Goal: Learn about a topic: Understand process/instructions

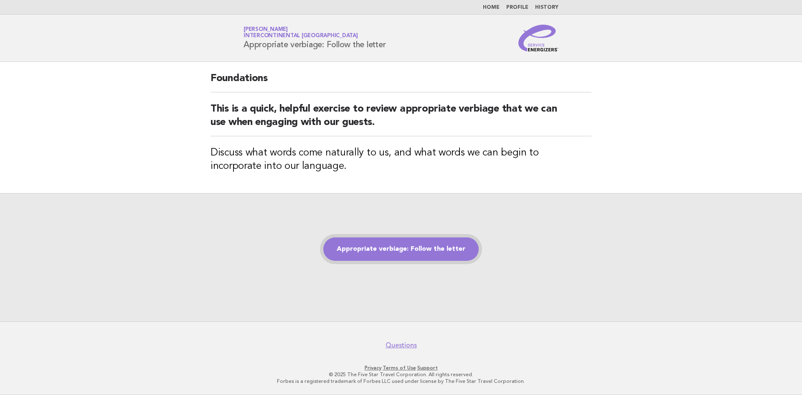
click at [365, 248] on link "Appropriate verbiage: Follow the letter" at bounding box center [400, 248] width 155 height 23
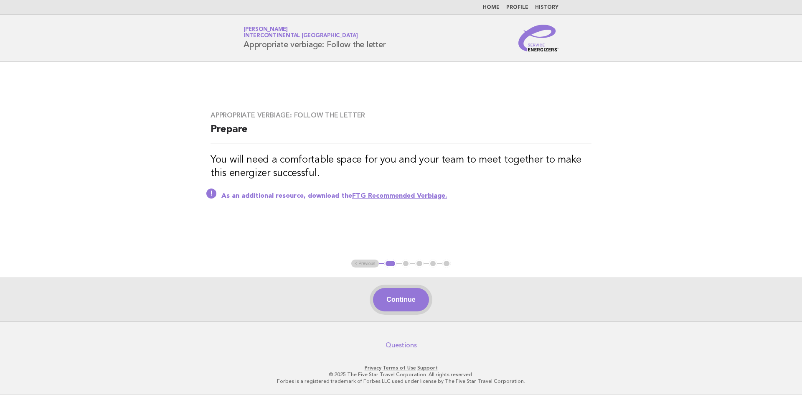
click at [395, 295] on button "Continue" at bounding box center [401, 299] width 56 height 23
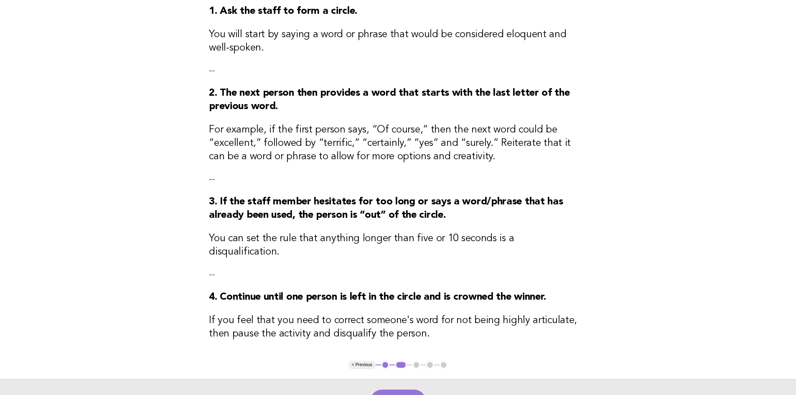
scroll to position [200, 0]
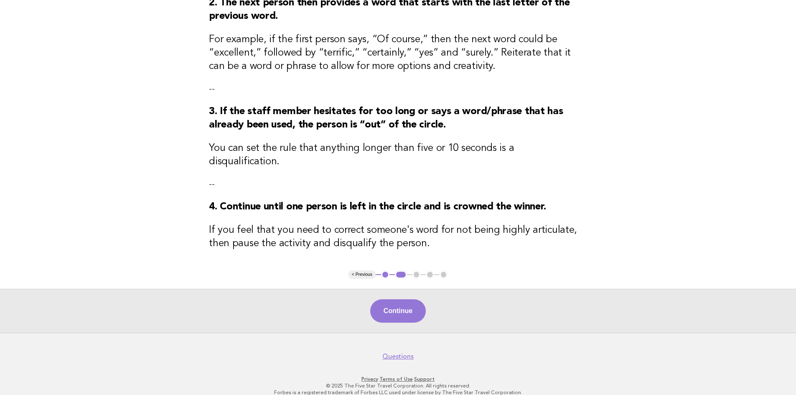
click at [411, 305] on button "Continue" at bounding box center [398, 310] width 56 height 23
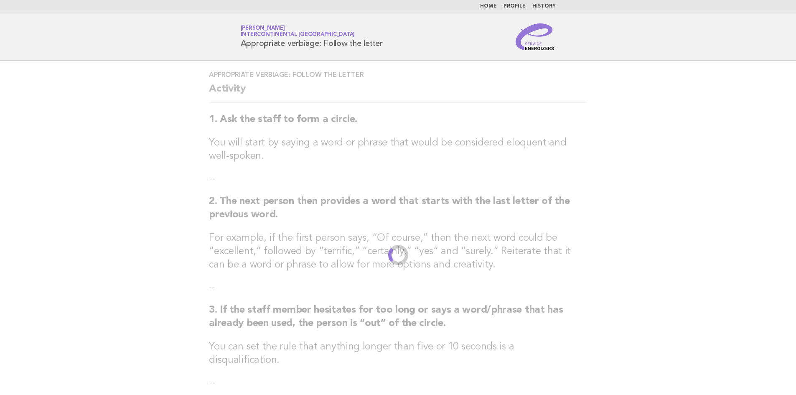
scroll to position [0, 0]
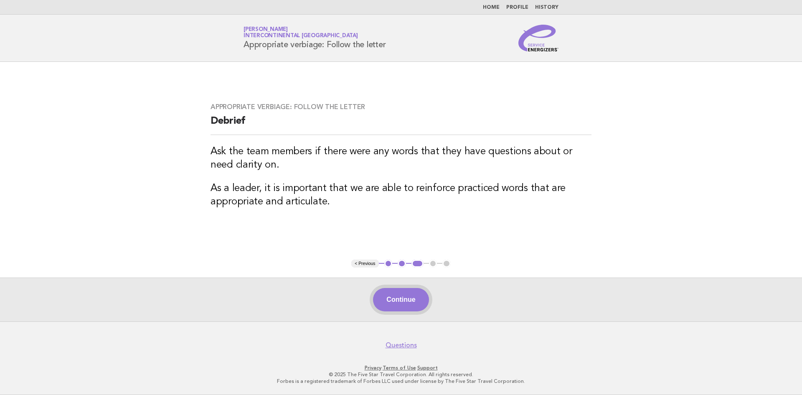
click at [393, 299] on button "Continue" at bounding box center [401, 299] width 56 height 23
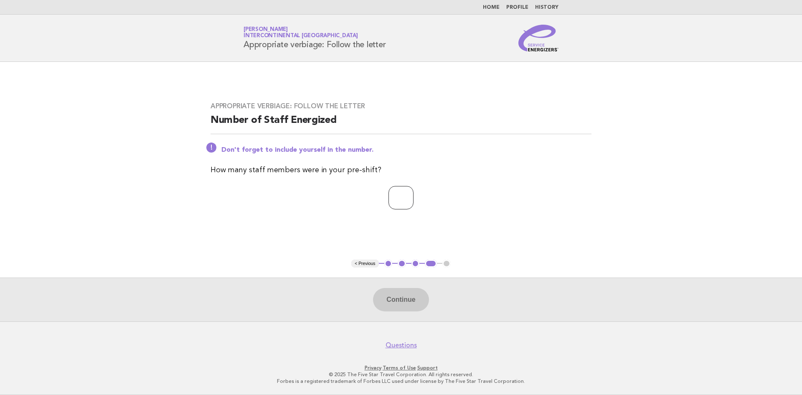
type input "*"
click at [414, 193] on input "*" at bounding box center [401, 197] width 25 height 23
drag, startPoint x: 397, startPoint y: 305, endPoint x: 386, endPoint y: 307, distance: 11.6
click at [397, 304] on button "Continue" at bounding box center [401, 299] width 56 height 23
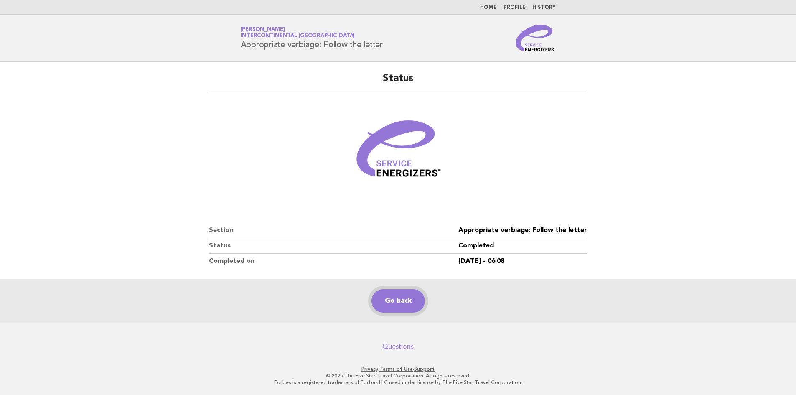
click at [382, 304] on link "Go back" at bounding box center [397, 300] width 53 height 23
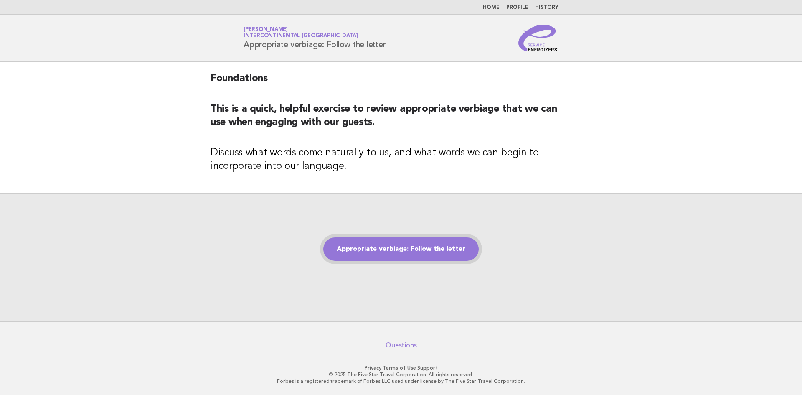
click at [406, 248] on link "Appropriate verbiage: Follow the letter" at bounding box center [400, 248] width 155 height 23
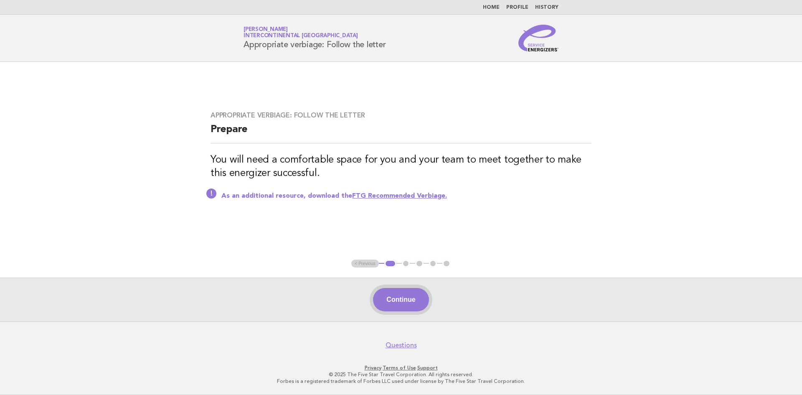
click at [403, 304] on button "Continue" at bounding box center [401, 299] width 56 height 23
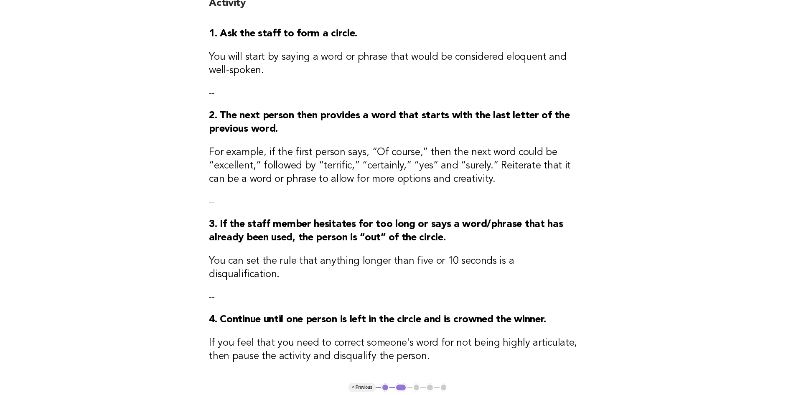
scroll to position [167, 0]
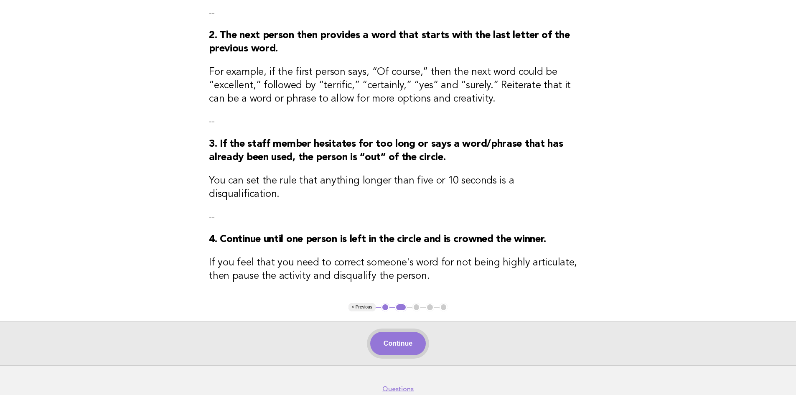
click at [417, 333] on button "Continue" at bounding box center [398, 343] width 56 height 23
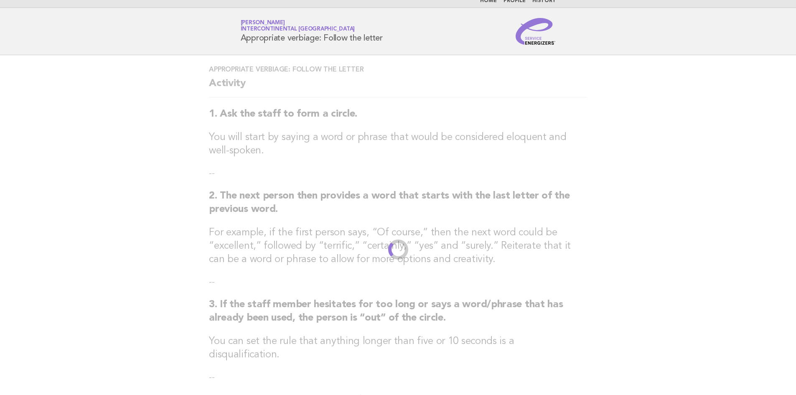
scroll to position [0, 0]
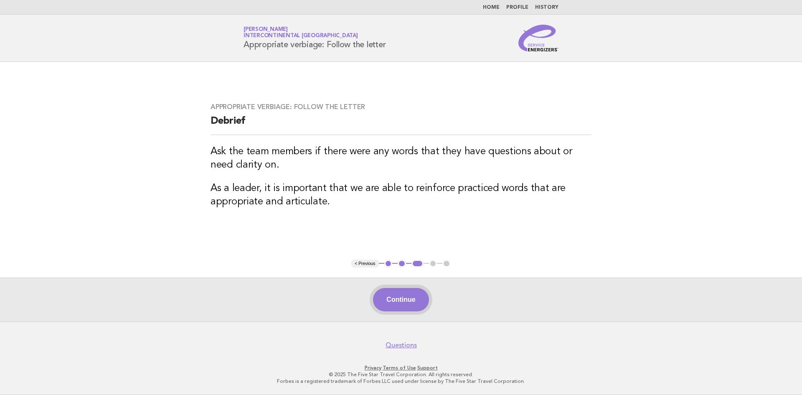
click at [392, 293] on button "Continue" at bounding box center [401, 299] width 56 height 23
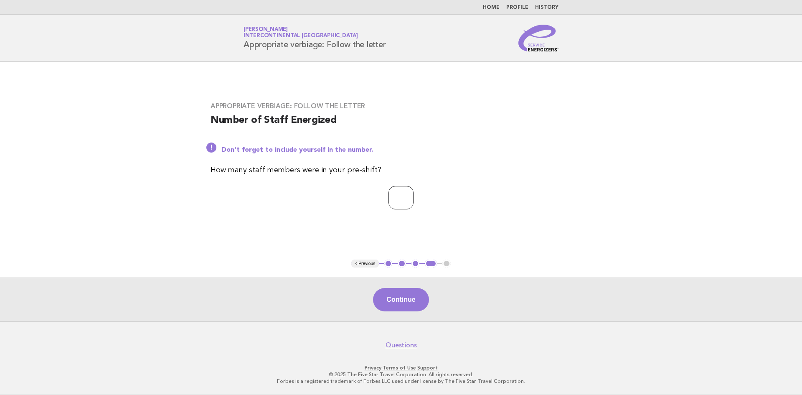
type input "*"
click at [414, 196] on input "*" at bounding box center [401, 197] width 25 height 23
click at [382, 297] on button "Continue" at bounding box center [401, 299] width 56 height 23
